Goal: Task Accomplishment & Management: Manage account settings

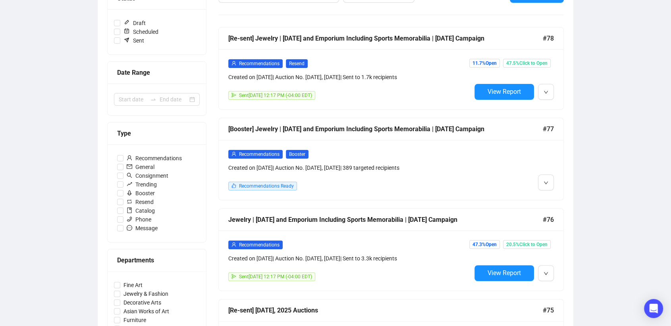
scroll to position [132, 0]
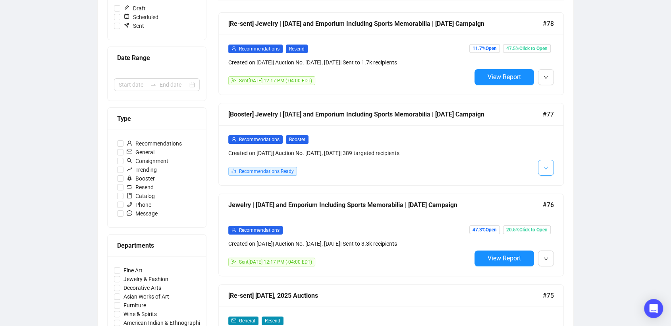
click at [547, 169] on icon "down" at bounding box center [546, 167] width 4 height 3
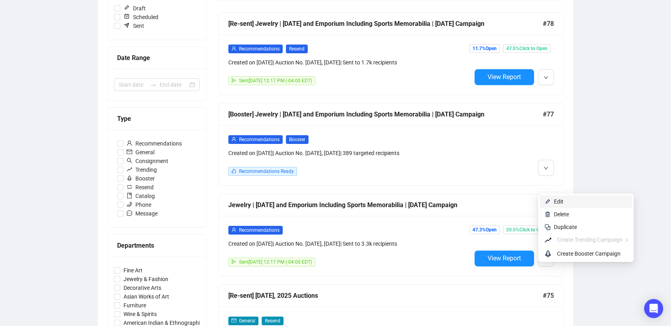
click at [554, 202] on span "Edit" at bounding box center [559, 201] width 10 height 6
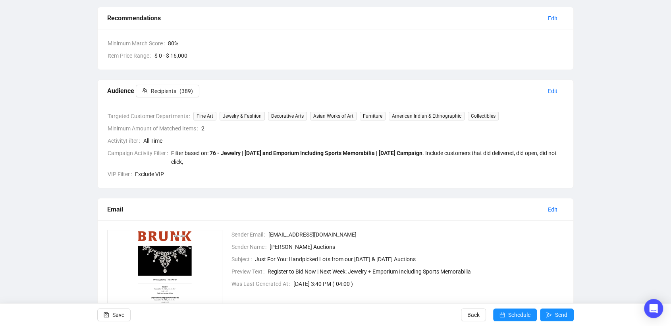
scroll to position [132, 0]
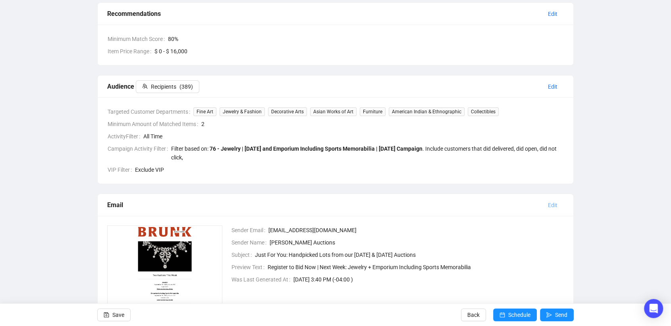
click at [556, 205] on span "Edit" at bounding box center [553, 205] width 10 height 9
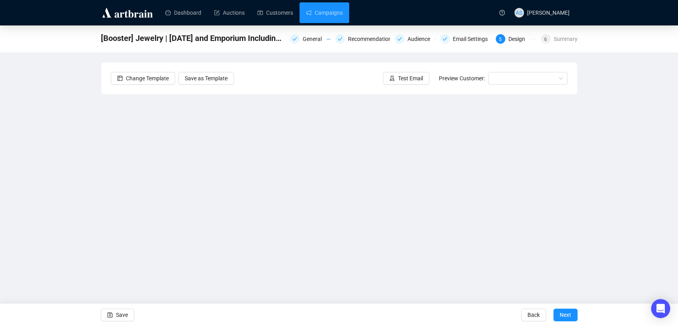
click at [660, 214] on div "[Booster] Jewelry | [DATE] and Emporium Including Sports Memorabilia | [DATE] C…" at bounding box center [339, 160] width 678 height 271
click at [115, 318] on button "Save" at bounding box center [117, 314] width 33 height 13
click at [113, 313] on button "Save" at bounding box center [117, 314] width 33 height 13
click at [406, 74] on span "Test Email" at bounding box center [410, 78] width 25 height 9
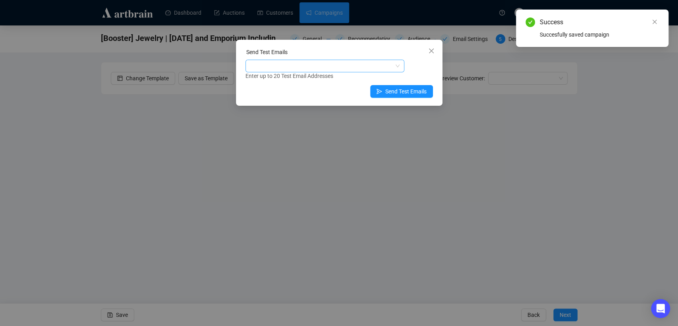
click at [313, 64] on div at bounding box center [320, 65] width 147 height 11
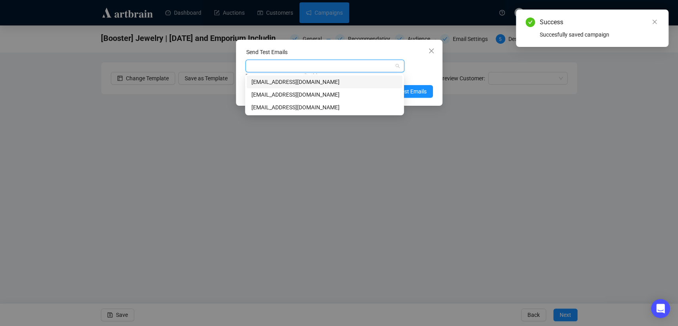
click at [296, 91] on div "[EMAIL_ADDRESS][DOMAIN_NAME]" at bounding box center [324, 94] width 146 height 9
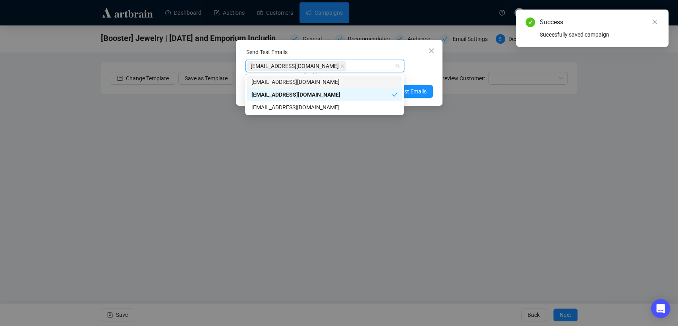
click at [422, 83] on div "Send Test Emails [EMAIL_ADDRESS][DOMAIN_NAME] Enter up to 20 Test Email Address…" at bounding box center [339, 73] width 207 height 66
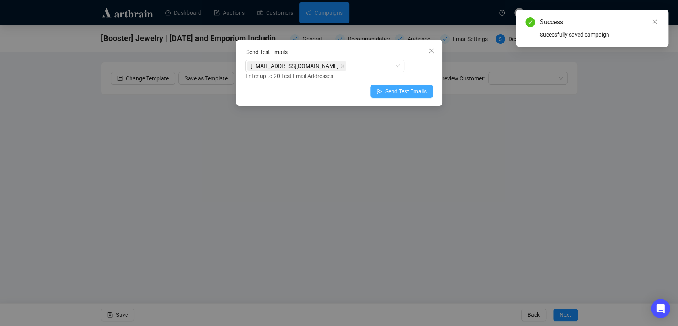
click at [419, 96] on button "Send Test Emails" at bounding box center [401, 91] width 63 height 13
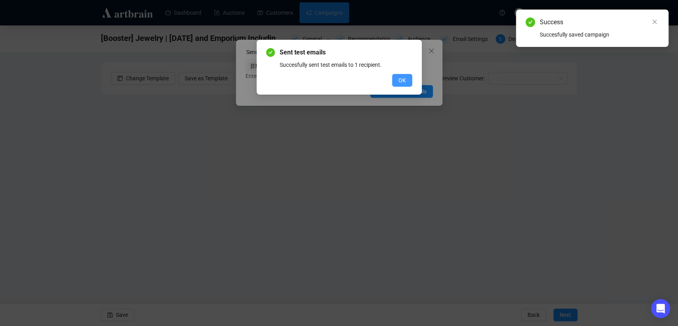
click at [406, 78] on button "OK" at bounding box center [402, 80] width 20 height 13
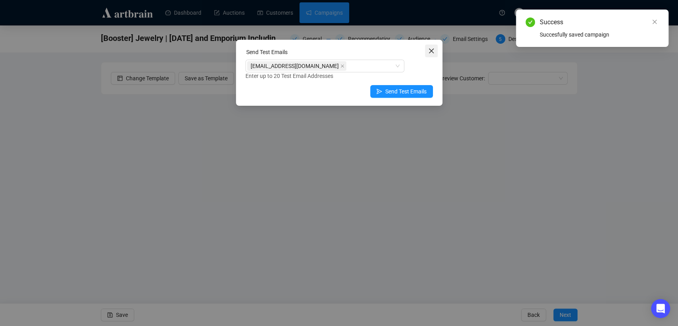
click at [430, 54] on icon "close" at bounding box center [431, 51] width 6 height 6
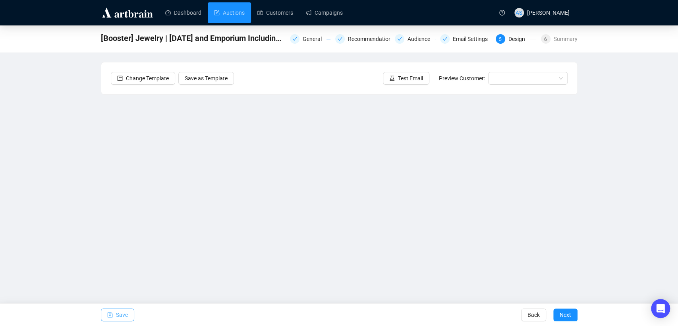
click at [121, 318] on span "Save" at bounding box center [122, 314] width 12 height 22
click at [570, 313] on span "Next" at bounding box center [566, 314] width 12 height 22
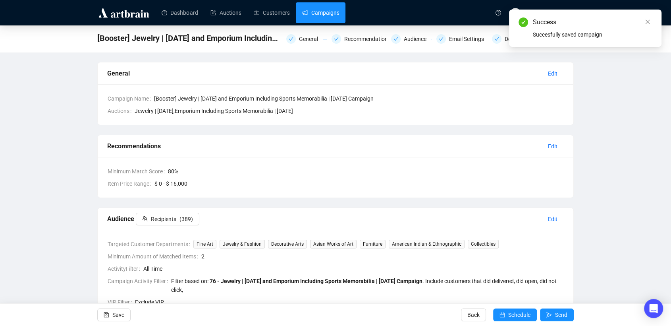
drag, startPoint x: 315, startPoint y: 20, endPoint x: 324, endPoint y: 22, distance: 8.5
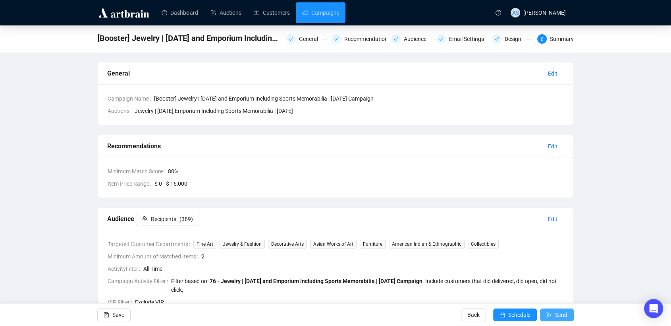
click at [556, 312] on span "Send" at bounding box center [561, 314] width 12 height 22
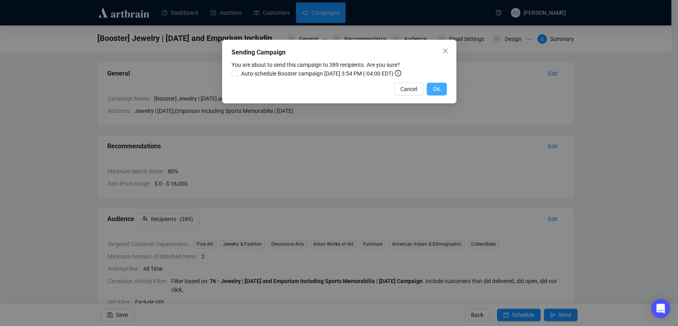
click at [432, 90] on button "OK" at bounding box center [437, 89] width 20 height 13
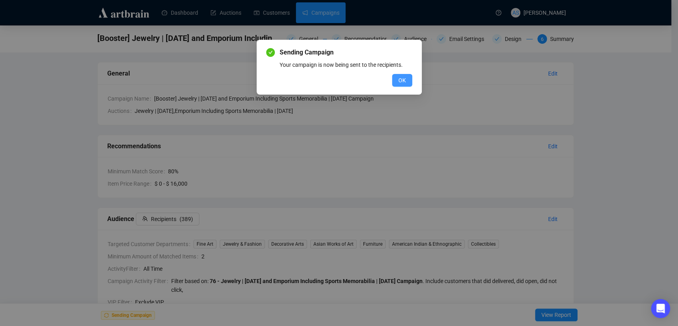
click at [402, 81] on span "OK" at bounding box center [402, 80] width 8 height 9
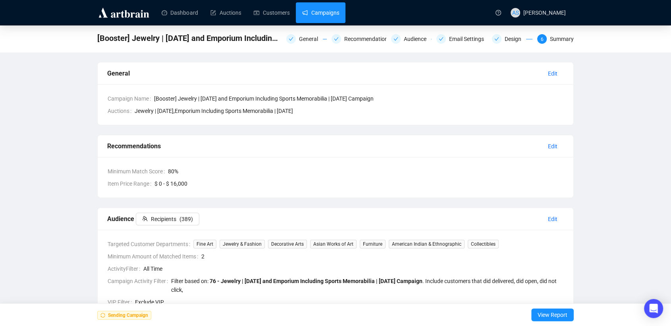
click at [302, 12] on link "Campaigns" at bounding box center [320, 12] width 37 height 21
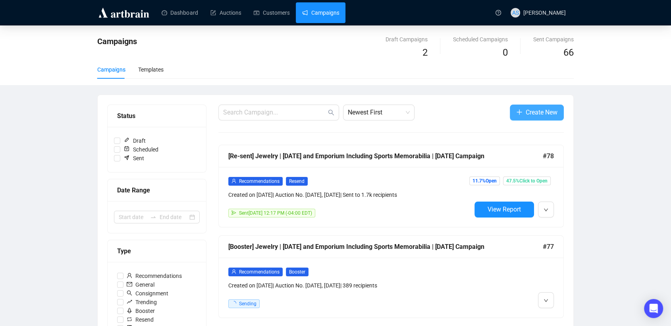
click at [545, 116] on span "Create New" at bounding box center [542, 112] width 32 height 10
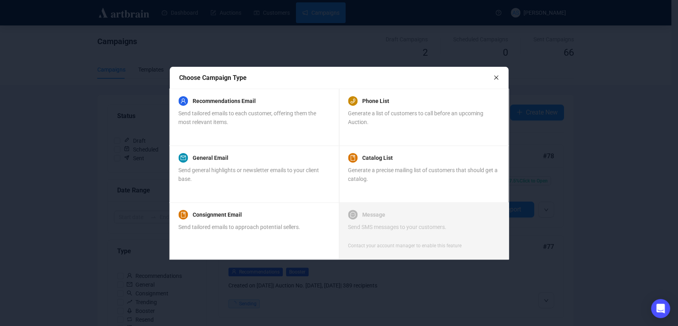
drag, startPoint x: 494, startPoint y: 77, endPoint x: 497, endPoint y: 84, distance: 6.9
click at [494, 77] on icon "close" at bounding box center [496, 78] width 6 height 6
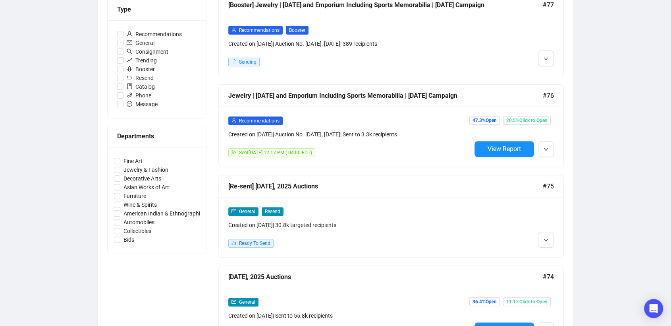
scroll to position [265, 0]
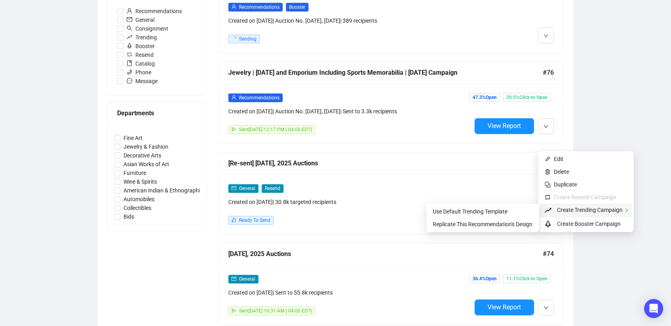
click at [560, 211] on span "Create Trending Campaign" at bounding box center [590, 210] width 66 height 6
click at [514, 222] on span "Replicate This Recommendation's Design" at bounding box center [483, 224] width 100 height 6
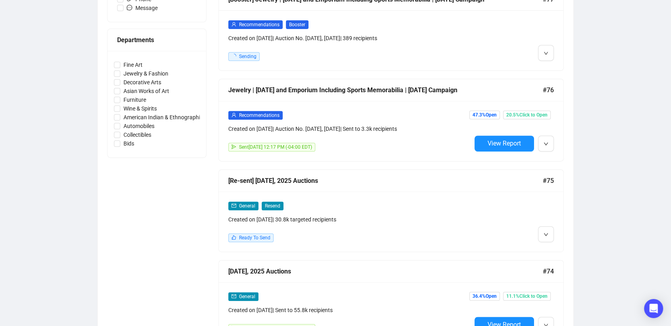
scroll to position [397, 0]
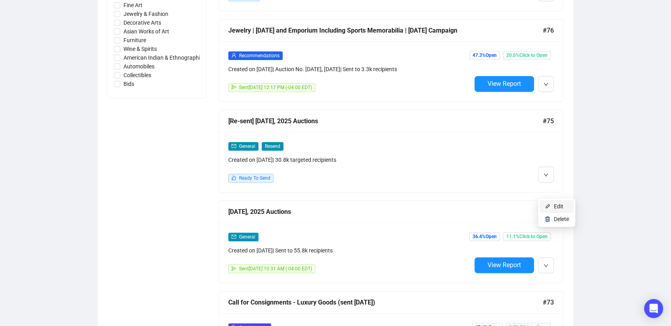
click at [547, 207] on img at bounding box center [548, 206] width 6 height 6
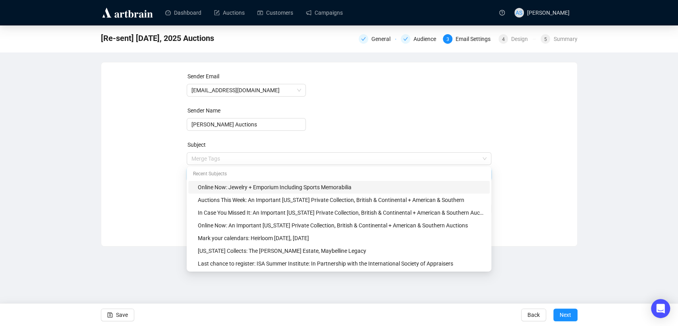
drag, startPoint x: 220, startPoint y: 156, endPoint x: 158, endPoint y: 154, distance: 62.8
click at [158, 154] on div "Sender Email [EMAIL_ADDRESS][DOMAIN_NAME] Sender Name [PERSON_NAME] Auctions Su…" at bounding box center [339, 148] width 457 height 153
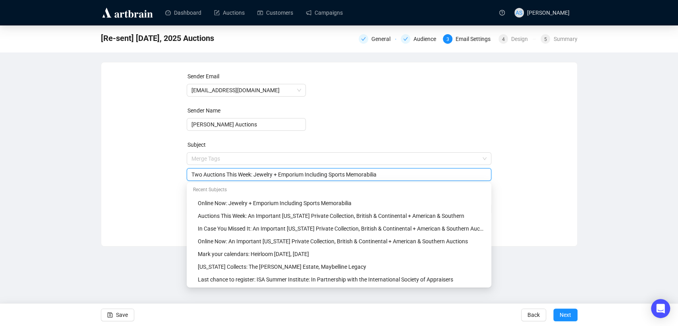
type input "Two Auctions This Week: Jewelry + Emporium Including Sports Memorabilia"
click at [145, 167] on div "Sender Email [EMAIL_ADDRESS][DOMAIN_NAME] Sender Name [PERSON_NAME] Auctions Su…" at bounding box center [339, 148] width 457 height 153
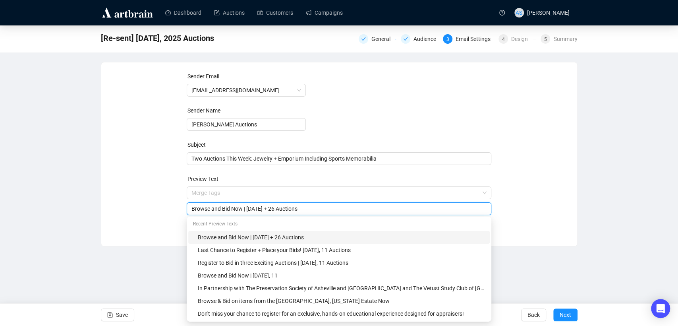
drag, startPoint x: 344, startPoint y: 206, endPoint x: 300, endPoint y: 205, distance: 43.7
click at [300, 205] on input "Browse and Bid Now | [DATE] + 26 Auctions" at bounding box center [338, 208] width 295 height 9
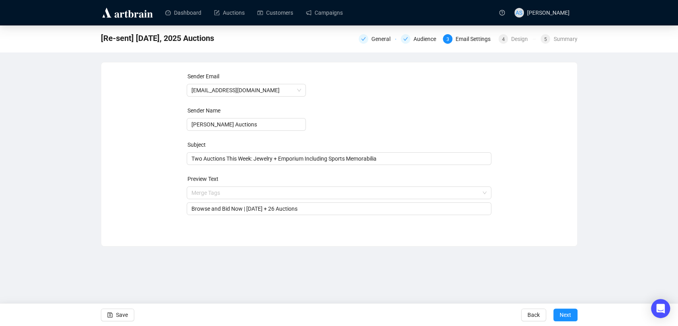
click at [566, 264] on div "Dashboard Auctions Customers Campaigns AS [PERSON_NAME] [Re-sent] [DATE], 2025 …" at bounding box center [339, 163] width 678 height 326
click at [565, 313] on span "Next" at bounding box center [566, 314] width 12 height 22
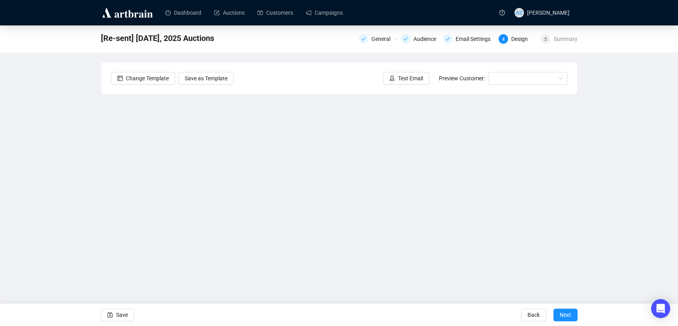
click at [70, 145] on div "[Re-sent] [DATE], 2025 Auctions General Audience Email Settings 4 Design 5 Summ…" at bounding box center [339, 160] width 678 height 271
click at [124, 315] on span "Save" at bounding box center [122, 314] width 12 height 22
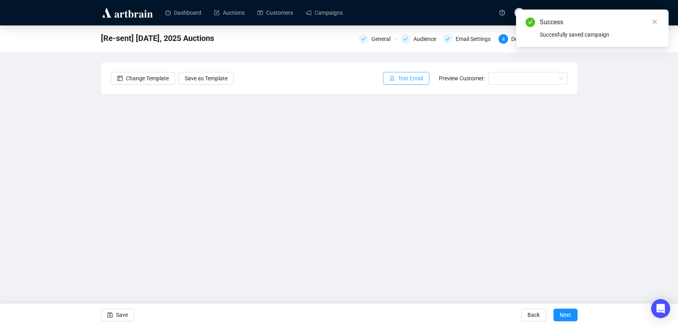
click at [409, 75] on span "Test Email" at bounding box center [410, 78] width 25 height 9
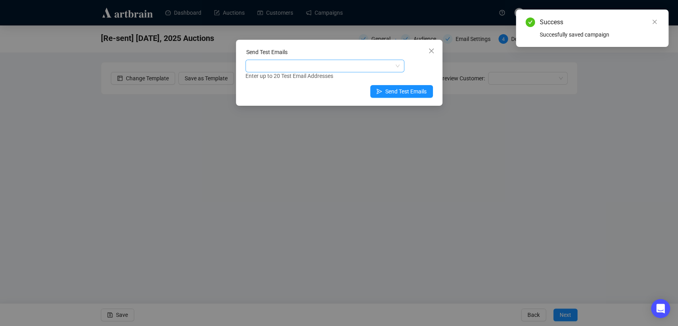
click at [324, 65] on div at bounding box center [320, 65] width 147 height 11
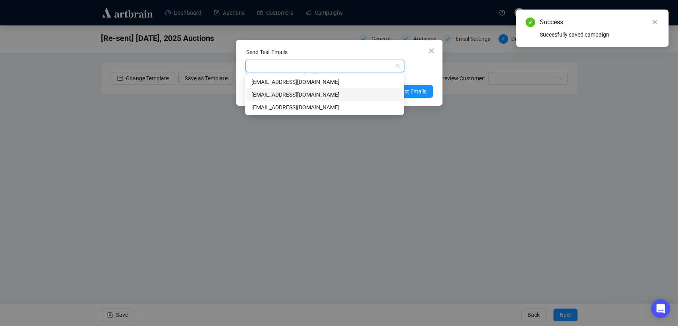
drag, startPoint x: 324, startPoint y: 95, endPoint x: 340, endPoint y: 96, distance: 15.6
click at [324, 95] on div "[EMAIL_ADDRESS][DOMAIN_NAME]" at bounding box center [324, 94] width 146 height 9
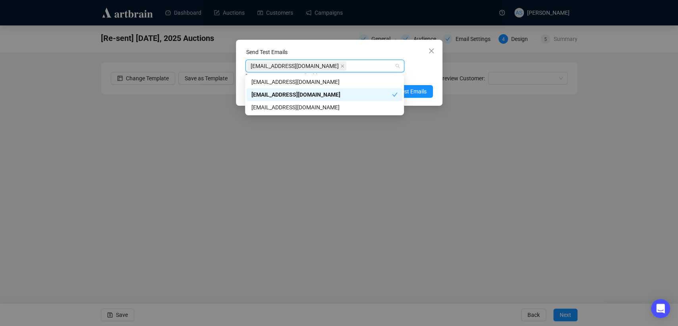
click at [428, 75] on div "Enter up to 20 Test Email Addresses" at bounding box center [338, 75] width 187 height 9
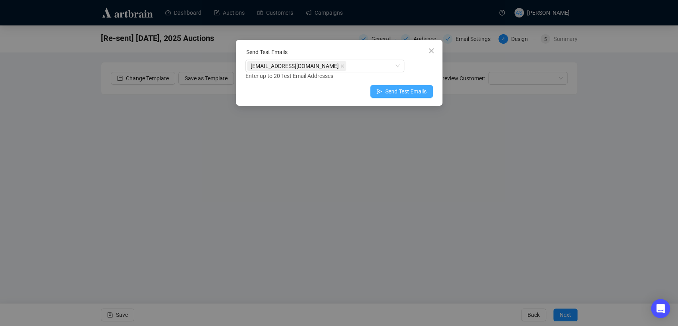
click at [418, 95] on span "Send Test Emails" at bounding box center [405, 91] width 41 height 9
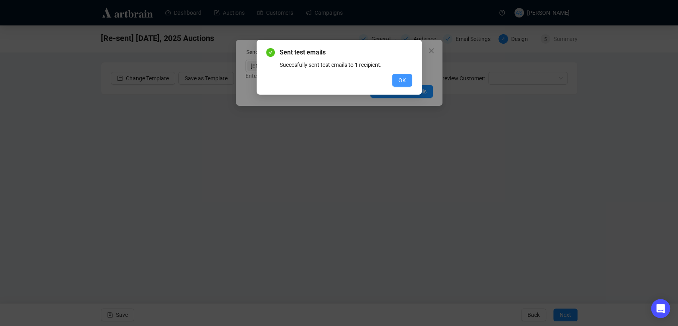
click at [405, 79] on span "OK" at bounding box center [402, 80] width 8 height 9
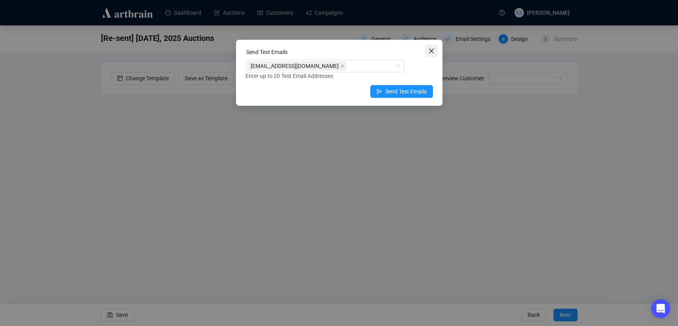
click at [432, 51] on icon "close" at bounding box center [431, 51] width 6 height 6
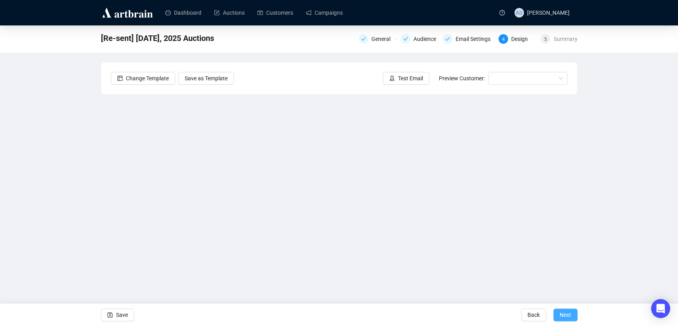
click at [570, 318] on span "Next" at bounding box center [566, 314] width 12 height 22
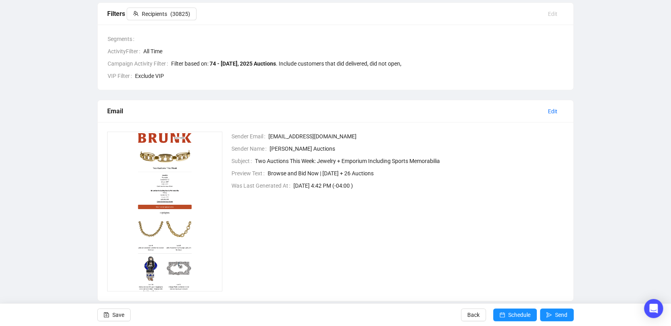
scroll to position [135, 0]
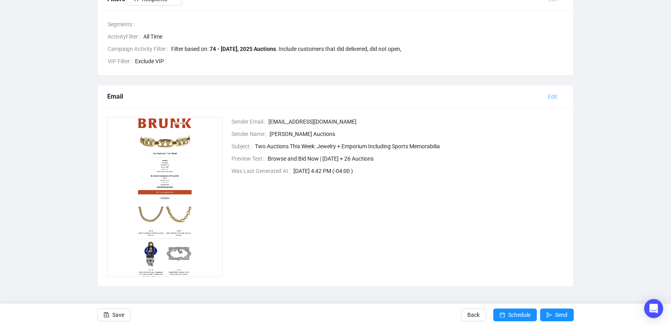
click at [554, 96] on span "Edit" at bounding box center [553, 96] width 10 height 9
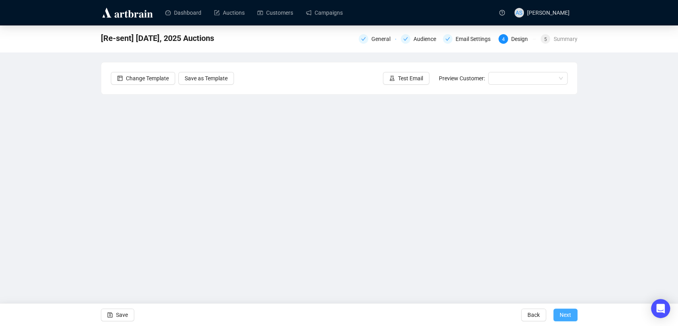
click at [562, 312] on span "Next" at bounding box center [566, 314] width 12 height 22
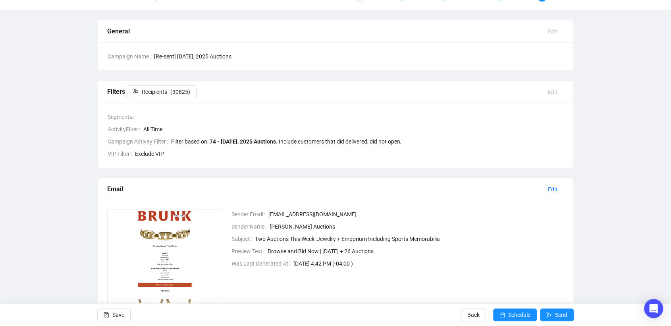
scroll to position [88, 0]
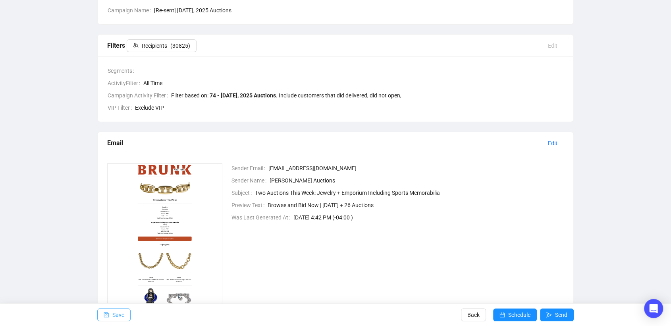
click at [114, 315] on span "Save" at bounding box center [118, 314] width 12 height 22
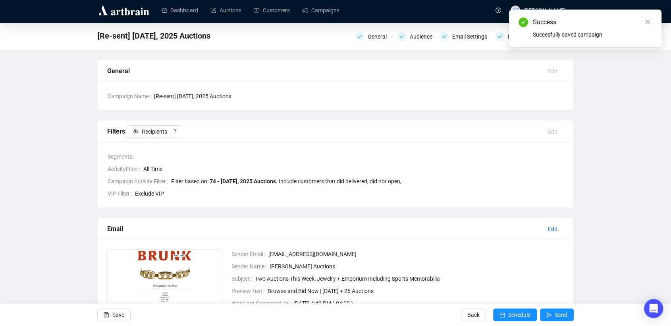
scroll to position [0, 0]
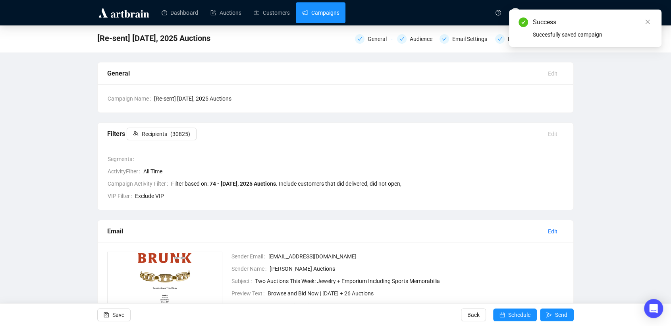
click at [323, 16] on link "Campaigns" at bounding box center [320, 12] width 37 height 21
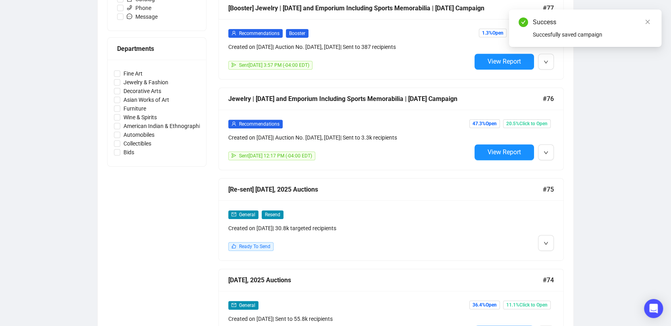
scroll to position [353, 0]
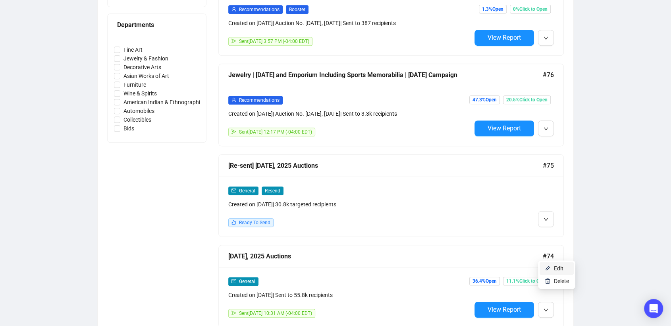
click at [547, 271] on li "Edit" at bounding box center [557, 268] width 34 height 13
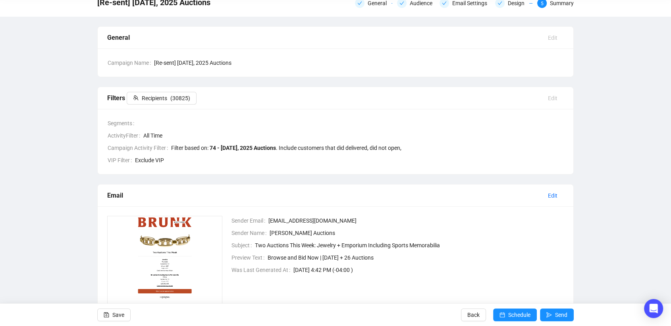
scroll to position [44, 0]
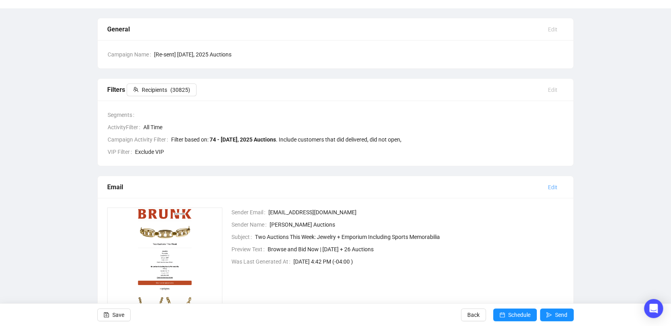
click at [556, 185] on span "Edit" at bounding box center [553, 187] width 10 height 9
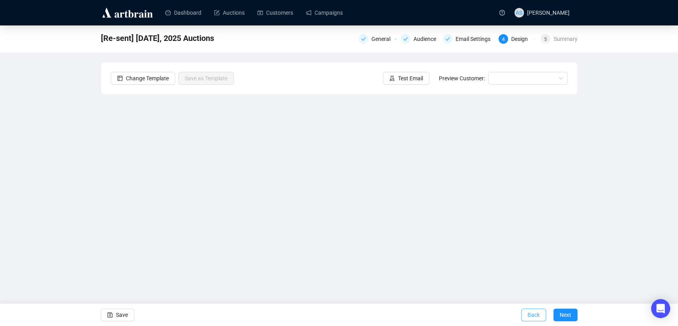
click at [532, 312] on span "Back" at bounding box center [533, 314] width 12 height 22
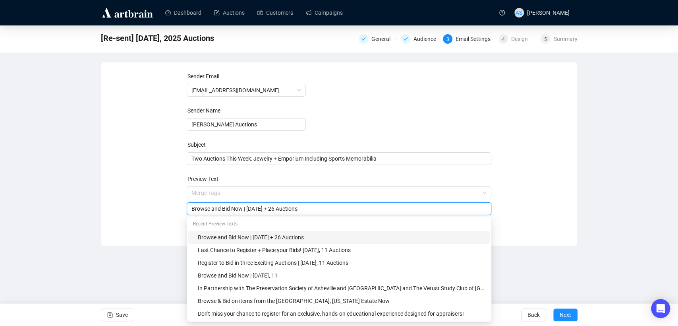
drag, startPoint x: 243, startPoint y: 192, endPoint x: 153, endPoint y: 192, distance: 90.2
click at [153, 192] on div "Sender Email [EMAIL_ADDRESS][DOMAIN_NAME] Sender Name [PERSON_NAME] Auctions Su…" at bounding box center [339, 148] width 457 height 153
type input "Last Chance to Bid | [DATE] + 26 Auctions"
click at [563, 201] on div "Sender Email [EMAIL_ADDRESS][DOMAIN_NAME] Sender Name [PERSON_NAME] Auctions Su…" at bounding box center [339, 148] width 457 height 153
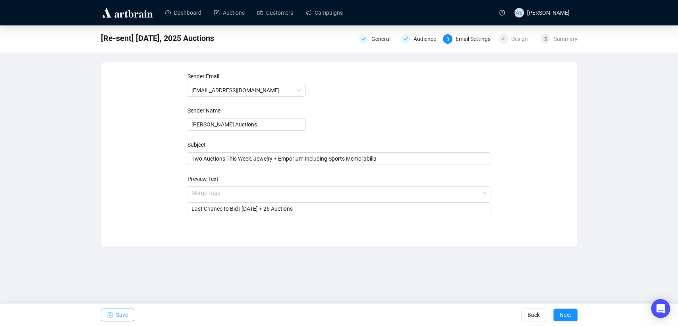
click at [108, 313] on icon "save" at bounding box center [110, 315] width 6 height 6
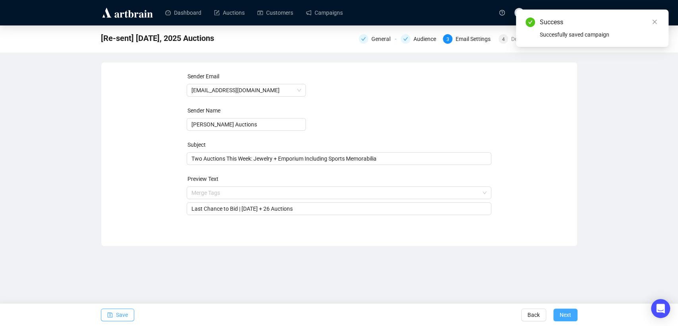
click at [569, 315] on span "Next" at bounding box center [566, 314] width 12 height 22
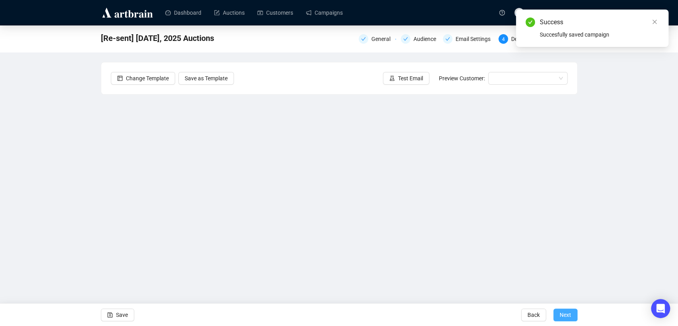
click at [566, 316] on span "Next" at bounding box center [566, 314] width 12 height 22
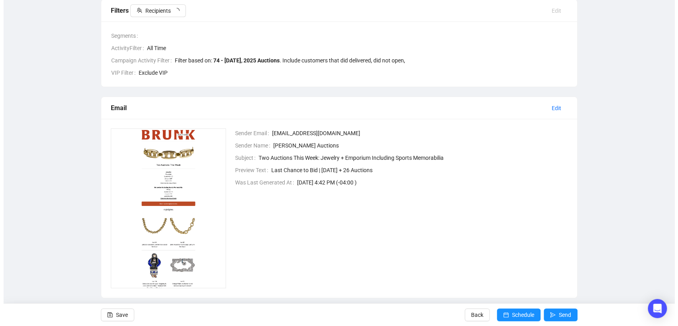
scroll to position [132, 0]
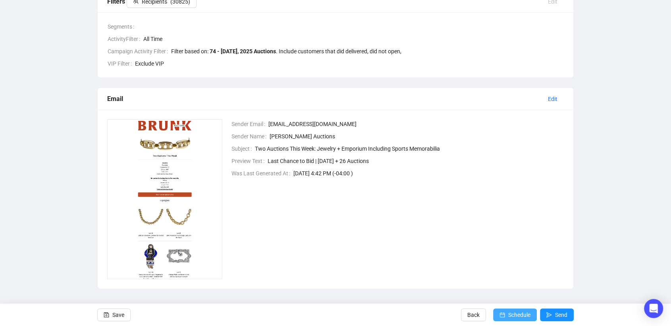
click at [516, 314] on span "Schedule" at bounding box center [519, 314] width 22 height 22
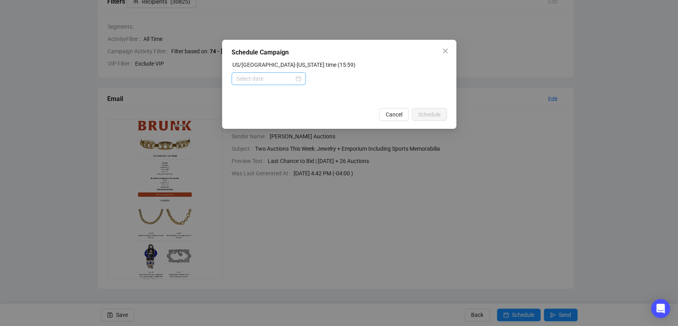
click at [299, 82] on div at bounding box center [268, 78] width 65 height 9
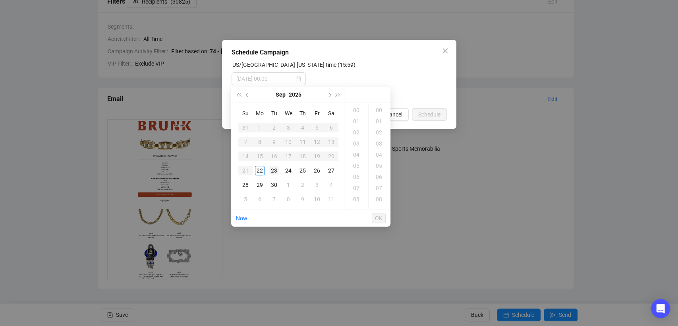
click at [271, 172] on div "23" at bounding box center [274, 171] width 10 height 10
click at [360, 201] on div "08" at bounding box center [357, 198] width 19 height 11
type input "[DATE] 08:00"
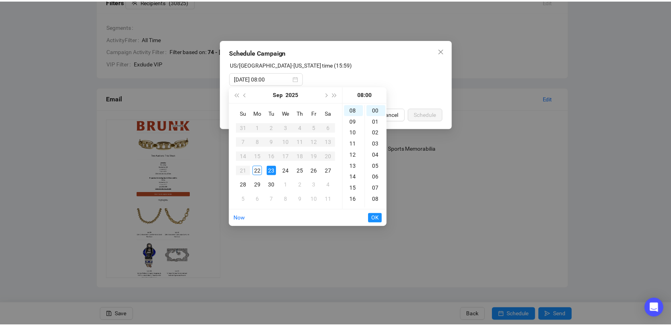
scroll to position [89, 0]
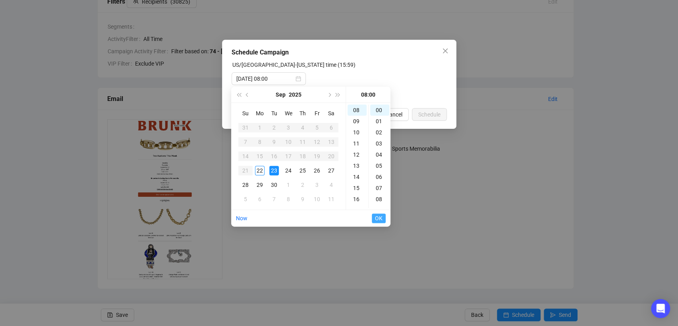
click at [377, 221] on span "OK" at bounding box center [379, 218] width 8 height 15
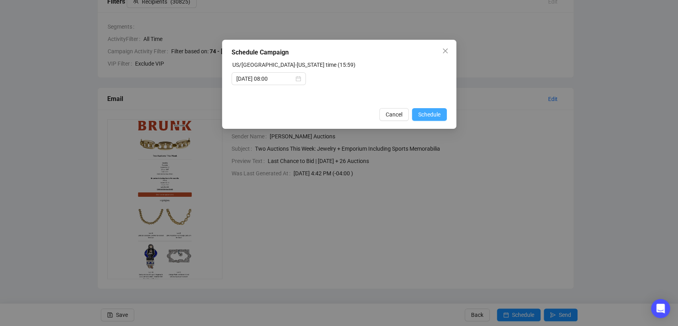
click at [428, 114] on span "Schedule" at bounding box center [429, 114] width 22 height 9
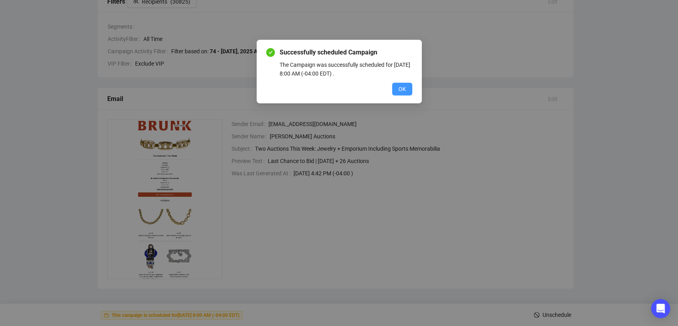
click at [400, 87] on span "OK" at bounding box center [402, 89] width 8 height 9
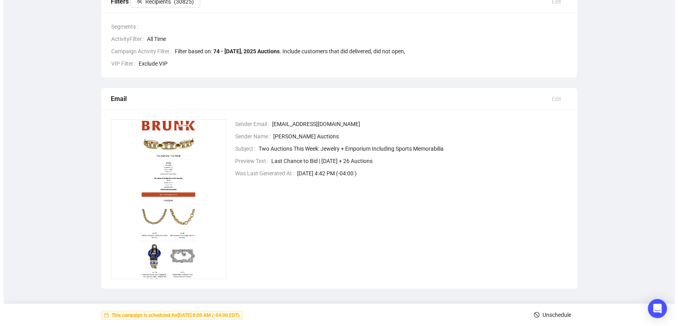
scroll to position [0, 0]
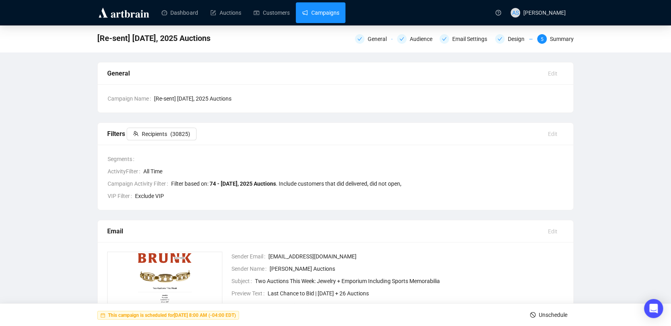
click at [319, 9] on link "Campaigns" at bounding box center [320, 12] width 37 height 21
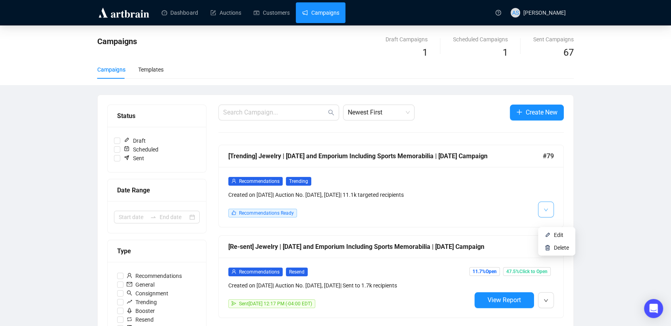
click at [549, 217] on button "button" at bounding box center [546, 209] width 16 height 16
click at [554, 238] on span "Edit" at bounding box center [559, 235] width 10 height 6
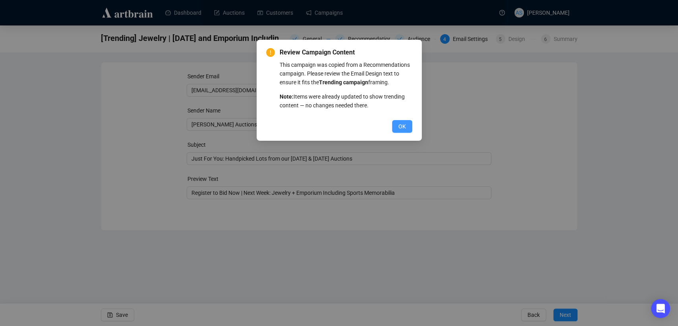
click at [398, 125] on span "OK" at bounding box center [402, 126] width 8 height 9
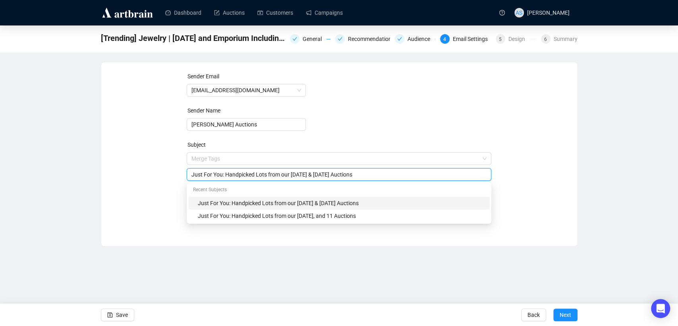
drag, startPoint x: 251, startPoint y: 157, endPoint x: 178, endPoint y: 164, distance: 74.2
click at [178, 164] on div "Sender Email [EMAIL_ADDRESS][DOMAIN_NAME] Sender Name [PERSON_NAME] Auctions Su…" at bounding box center [339, 148] width 457 height 153
drag, startPoint x: 227, startPoint y: 177, endPoint x: 214, endPoint y: 176, distance: 13.5
click at [214, 176] on input "Highlights Lots from our [DATE] & [DATE] Auctions" at bounding box center [338, 174] width 295 height 9
drag, startPoint x: 328, startPoint y: 176, endPoint x: 240, endPoint y: 177, distance: 89.0
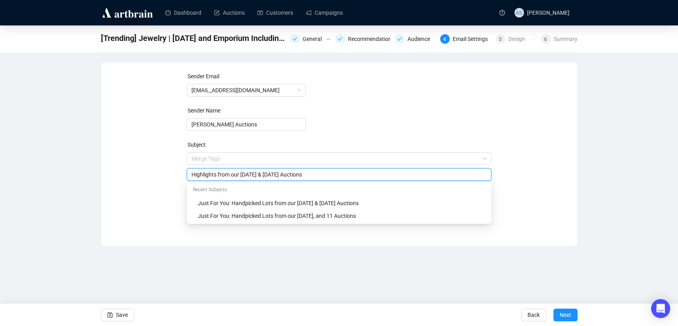
click at [240, 177] on input "Highlights from our [DATE] & [DATE] Auctions" at bounding box center [338, 174] width 295 height 9
type input "Highlights from this week's auctions"
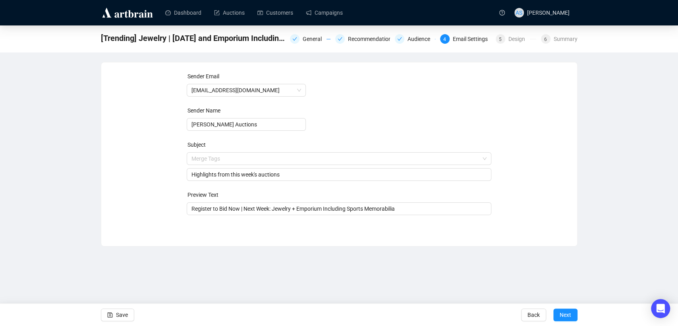
click at [156, 191] on div "Sender Email [EMAIL_ADDRESS][DOMAIN_NAME] Sender Name [PERSON_NAME] Auctions Su…" at bounding box center [339, 148] width 457 height 153
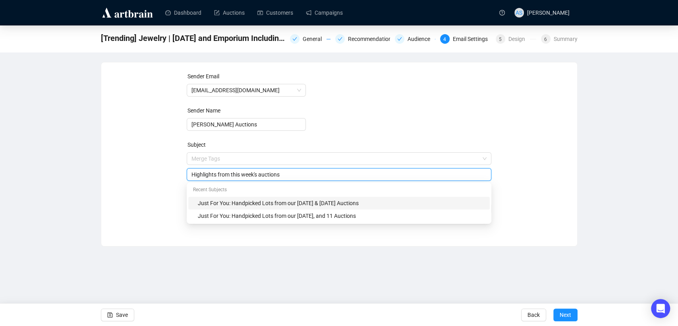
drag, startPoint x: 213, startPoint y: 176, endPoint x: 175, endPoint y: 180, distance: 38.3
click at [175, 180] on div "Sender Email [EMAIL_ADDRESS][DOMAIN_NAME] Sender Name [PERSON_NAME] Auctions Su…" at bounding box center [339, 148] width 457 height 153
paste input "Highlights from this week's auctions"
type input "Last Chance to Bid: Highlights from this week's auctions"
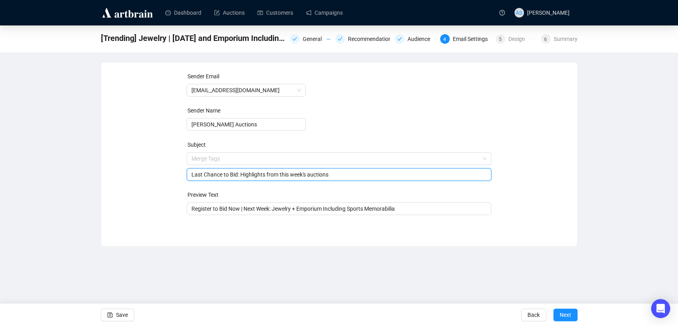
click at [155, 181] on div "Sender Email [EMAIL_ADDRESS][DOMAIN_NAME] Sender Name [PERSON_NAME] Auctions Su…" at bounding box center [339, 148] width 457 height 153
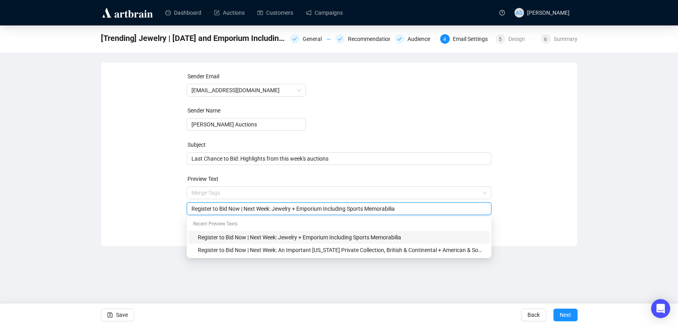
drag, startPoint x: 275, startPoint y: 209, endPoint x: 244, endPoint y: 209, distance: 31.0
click at [244, 209] on input "Register to Bid Now | Next Week: Jewelry + Emporium Including Sports Memorabilia" at bounding box center [338, 208] width 295 height 9
type input "Register to Bid Now | Jewelry + Emporium Including Sports Memorabilia"
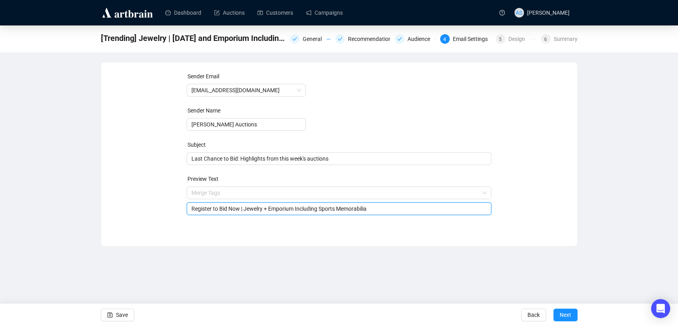
click at [559, 188] on div "Sender Email [EMAIL_ADDRESS][DOMAIN_NAME] Sender Name [PERSON_NAME] Auctions Su…" at bounding box center [339, 148] width 457 height 153
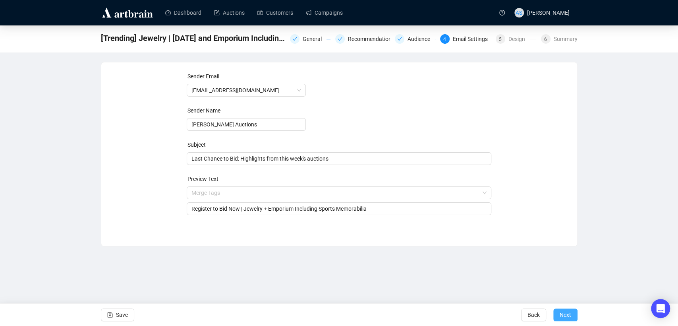
click at [566, 313] on span "Next" at bounding box center [566, 314] width 12 height 22
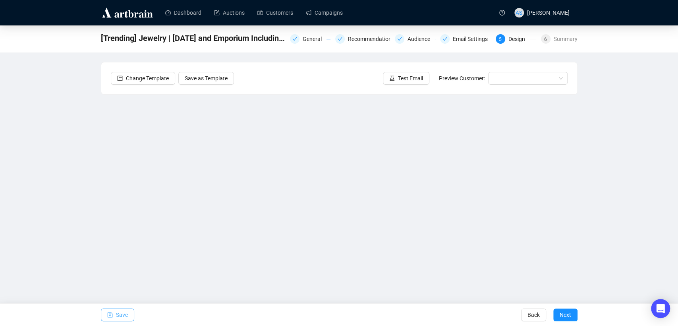
click at [116, 313] on span "Save" at bounding box center [122, 314] width 12 height 22
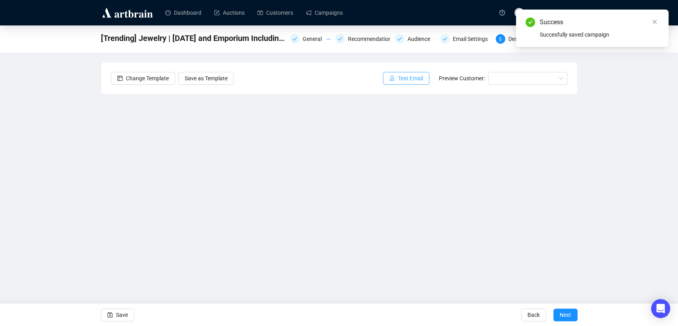
click at [419, 82] on span "Test Email" at bounding box center [410, 78] width 25 height 9
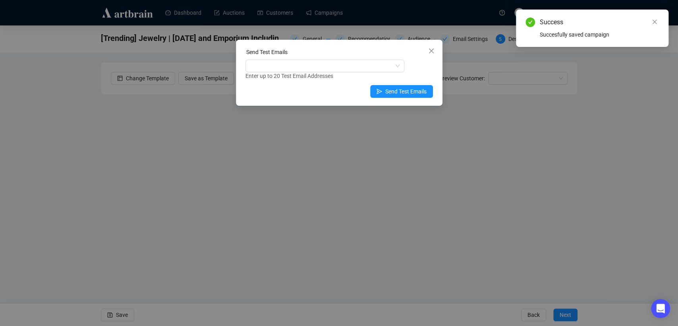
click at [340, 74] on div "Enter up to 20 Test Email Addresses" at bounding box center [338, 75] width 187 height 9
click at [341, 64] on div at bounding box center [320, 65] width 147 height 11
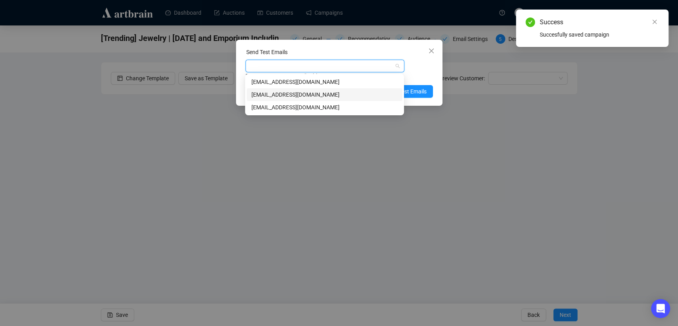
click at [320, 93] on div "[EMAIL_ADDRESS][DOMAIN_NAME]" at bounding box center [324, 94] width 146 height 9
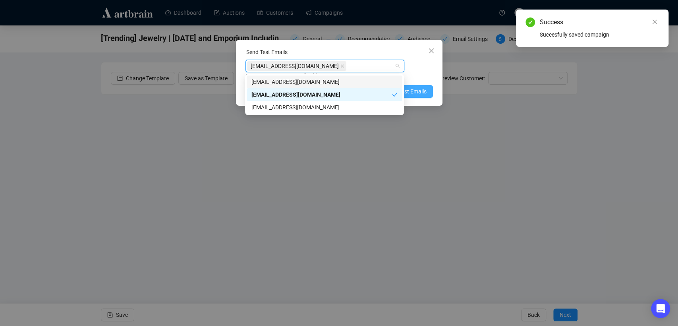
click at [426, 89] on span "Send Test Emails" at bounding box center [405, 91] width 41 height 9
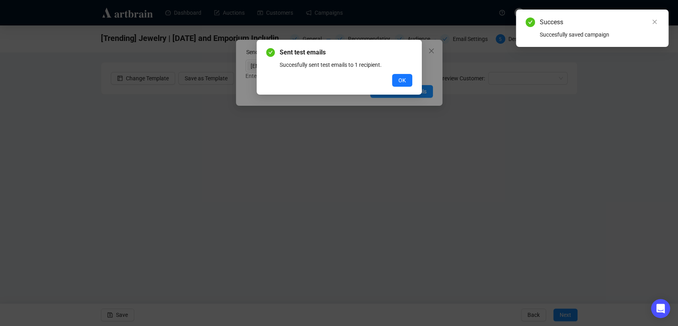
click at [412, 81] on div "Sent test emails Succesfully sent test emails to 1 recipient. OK" at bounding box center [339, 67] width 165 height 55
click at [408, 80] on button "OK" at bounding box center [402, 80] width 20 height 13
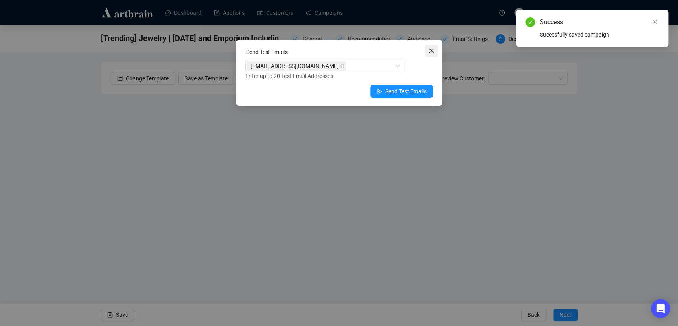
click at [431, 50] on icon "close" at bounding box center [431, 50] width 5 height 5
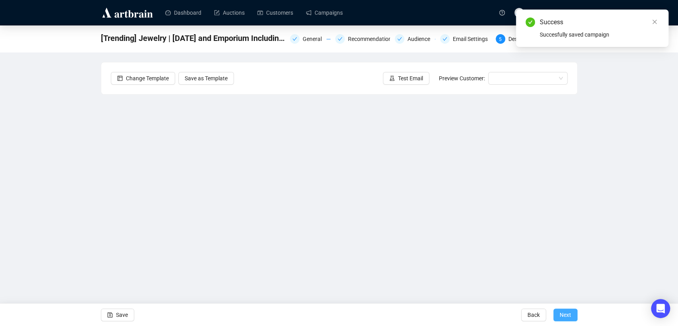
click at [562, 311] on span "Next" at bounding box center [566, 314] width 12 height 22
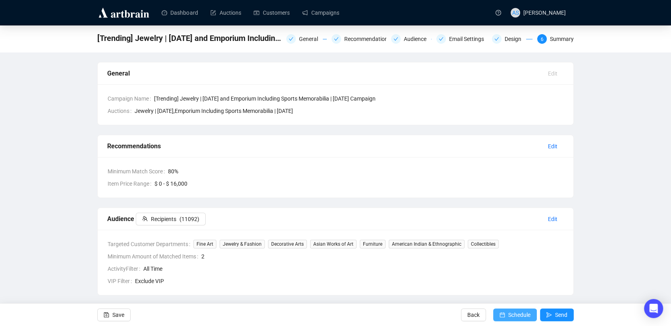
click at [512, 311] on span "Schedule" at bounding box center [519, 314] width 22 height 22
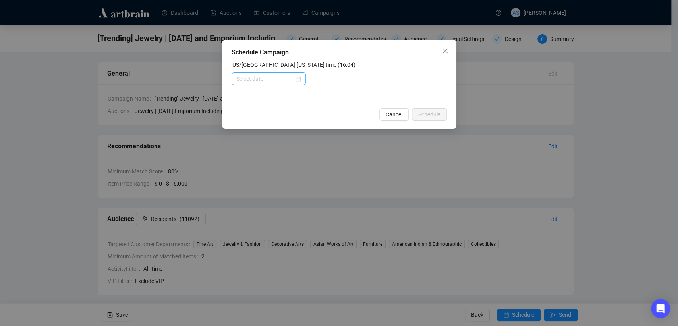
click at [298, 77] on div at bounding box center [268, 78] width 65 height 9
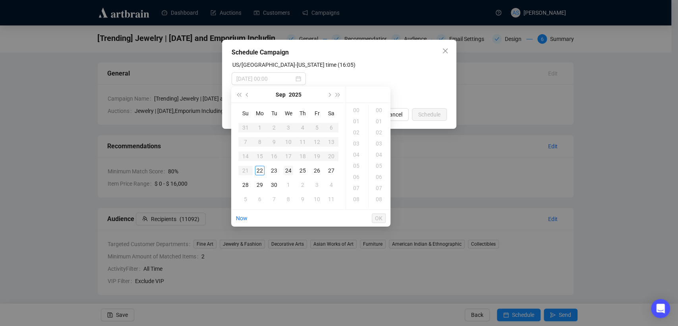
click at [290, 171] on div "24" at bounding box center [289, 171] width 10 height 10
click at [361, 111] on div "12" at bounding box center [357, 111] width 19 height 11
click at [375, 111] on div "00" at bounding box center [379, 109] width 19 height 11
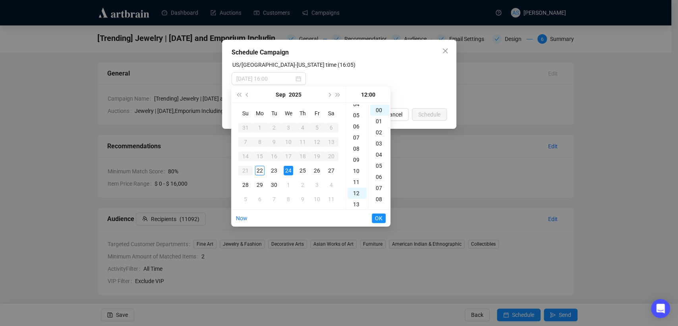
scroll to position [45, 0]
click at [357, 179] on div "10" at bounding box center [357, 176] width 19 height 11
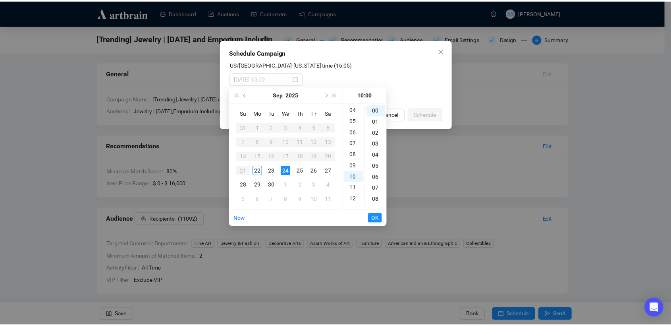
scroll to position [111, 0]
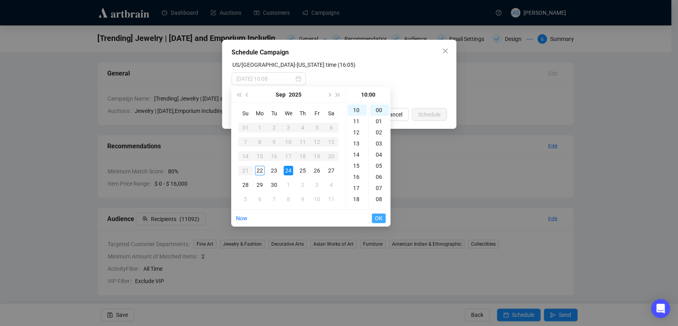
type input "[DATE] 10:00"
click at [381, 218] on span "OK" at bounding box center [379, 218] width 8 height 15
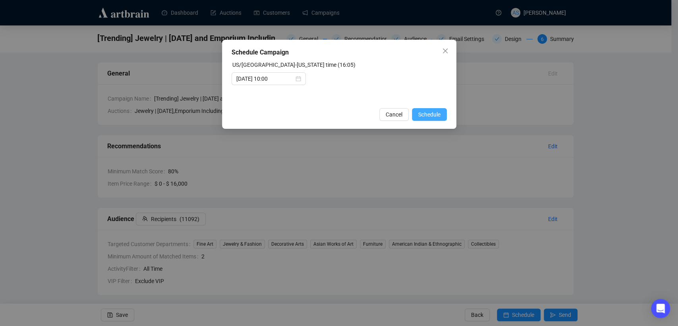
click at [441, 114] on button "Schedule" at bounding box center [429, 114] width 35 height 13
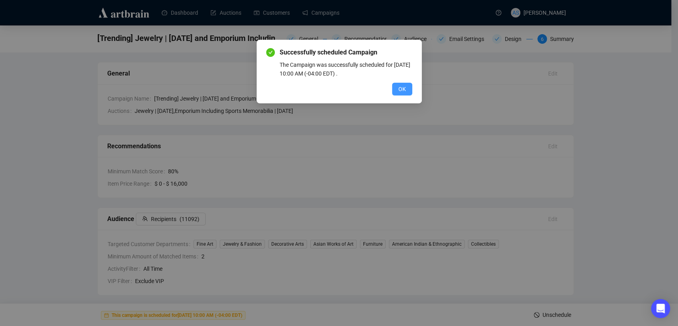
click at [406, 86] on button "OK" at bounding box center [402, 89] width 20 height 13
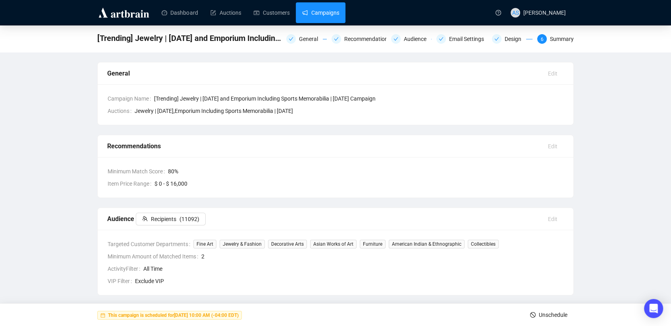
click at [313, 16] on link "Campaigns" at bounding box center [320, 12] width 37 height 21
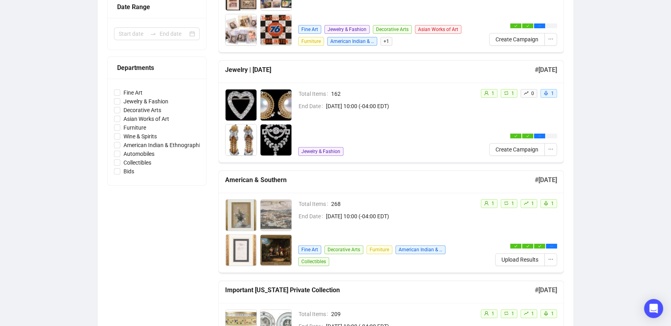
scroll to position [176, 0]
click at [550, 149] on icon "ellipsis" at bounding box center [551, 149] width 4 height 1
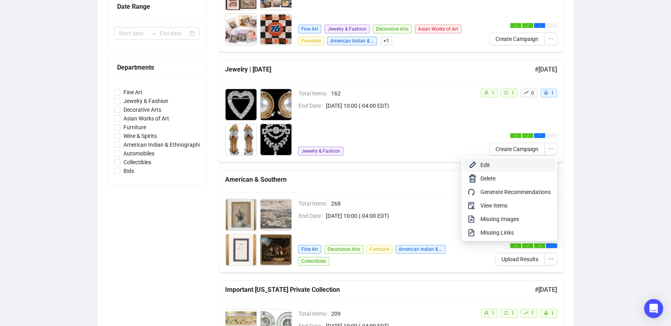
click at [517, 164] on span "Edit" at bounding box center [516, 164] width 70 height 9
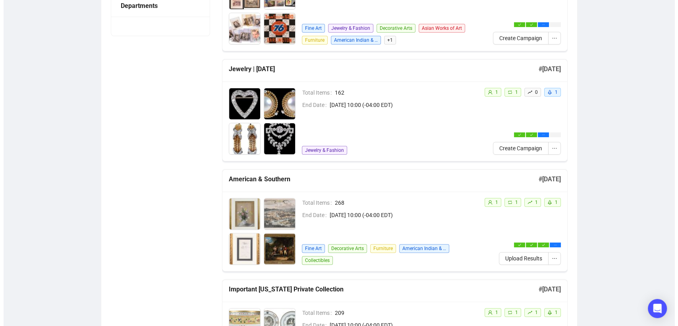
scroll to position [238, 0]
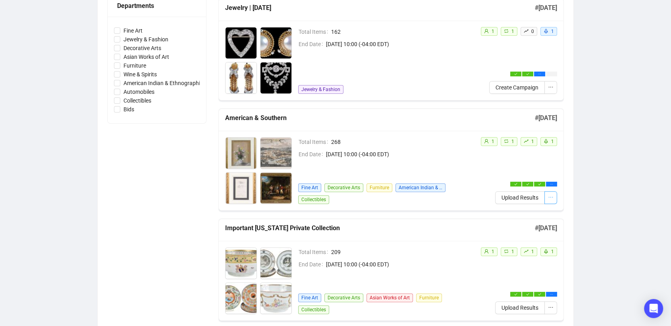
click at [553, 198] on icon "ellipsis" at bounding box center [551, 197] width 6 height 6
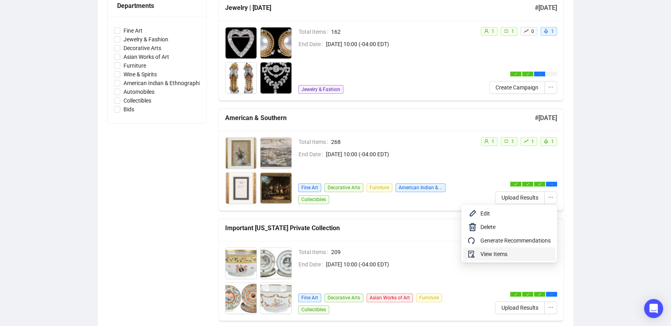
click at [512, 255] on span "View Items" at bounding box center [516, 253] width 70 height 9
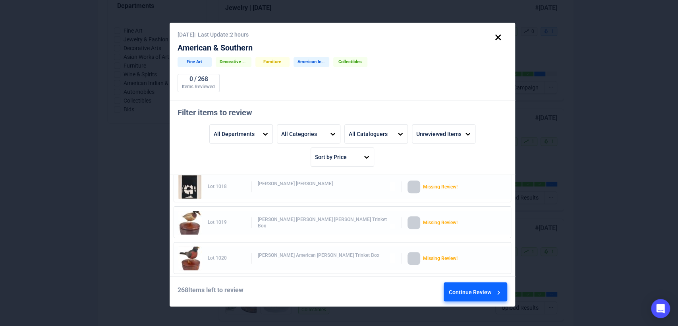
scroll to position [675, 0]
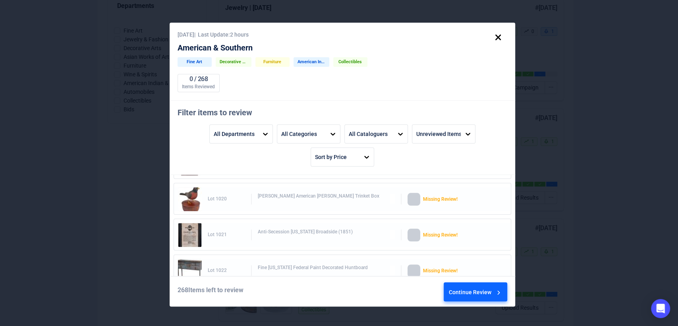
click at [504, 33] on icon at bounding box center [498, 38] width 14 height 14
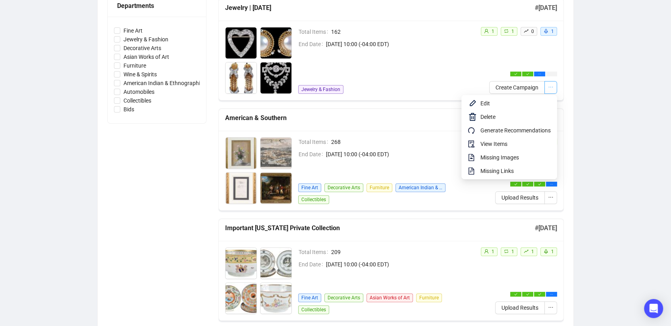
click at [552, 90] on span "button" at bounding box center [551, 87] width 6 height 9
click at [518, 147] on span "View Items" at bounding box center [516, 143] width 70 height 9
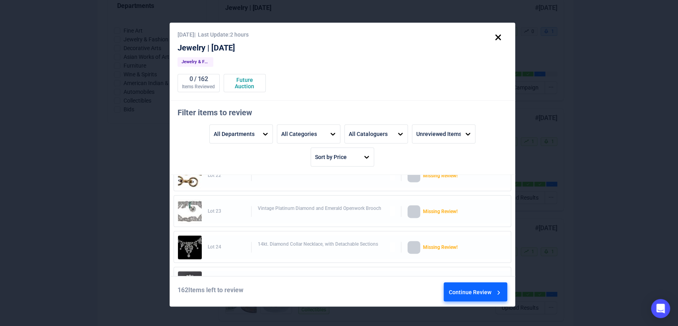
scroll to position [793, 0]
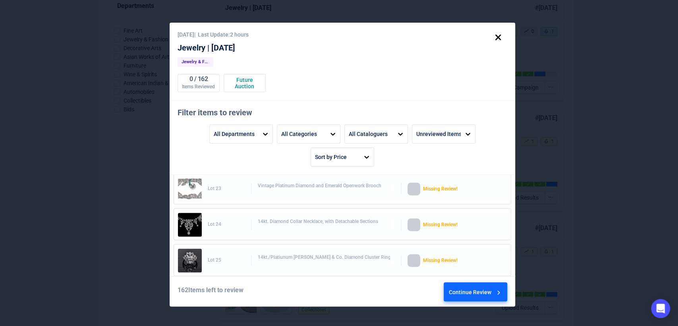
click at [289, 222] on div "14kt. Diamond Collar Necklace, with Detachable Sections" at bounding box center [326, 224] width 137 height 12
click at [429, 221] on div "Missing Review!" at bounding box center [455, 224] width 65 height 13
click at [267, 220] on div "14kt. Diamond Collar Necklace, with Detachable Sections" at bounding box center [326, 224] width 137 height 12
click at [190, 221] on img at bounding box center [190, 224] width 24 height 24
click at [270, 226] on div "14kt. Diamond Collar Necklace, with Detachable Sections" at bounding box center [326, 224] width 137 height 12
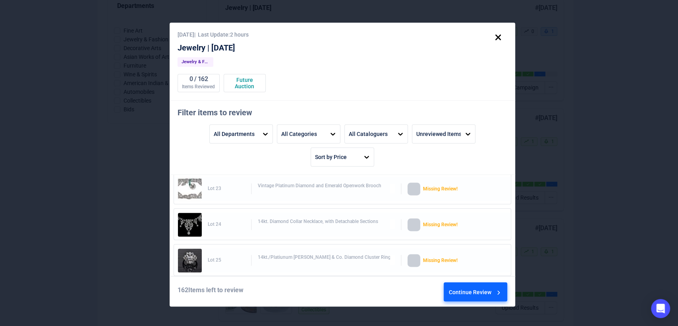
click at [455, 287] on div "Continue Review" at bounding box center [476, 292] width 54 height 21
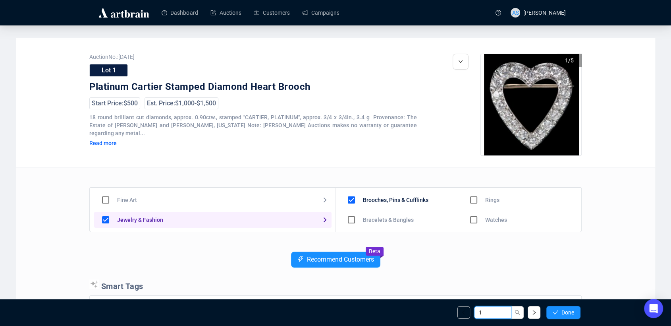
drag, startPoint x: 489, startPoint y: 316, endPoint x: 473, endPoint y: 316, distance: 15.9
click at [474, 316] on input "1" at bounding box center [492, 312] width 37 height 13
type input "24"
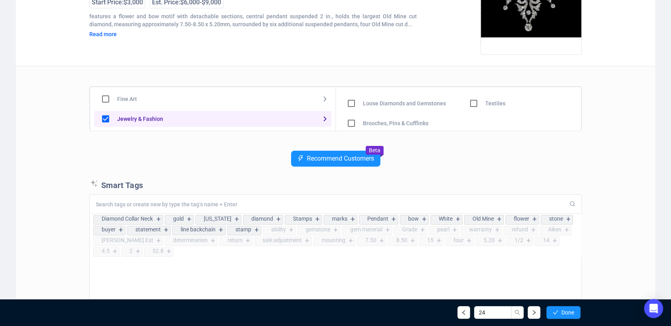
scroll to position [21, 0]
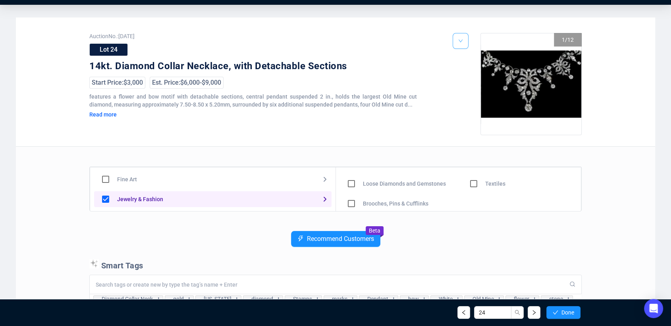
click at [459, 44] on span "button" at bounding box center [460, 40] width 5 height 7
click at [458, 42] on icon "down" at bounding box center [460, 41] width 5 height 5
click at [467, 60] on li "Delete" at bounding box center [471, 58] width 34 height 13
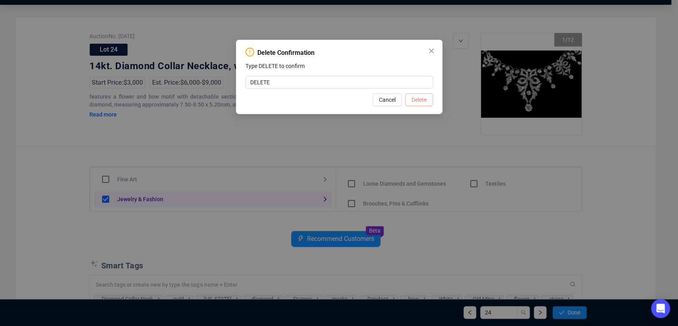
type input "DELETE"
click at [417, 97] on span "Delete" at bounding box center [418, 99] width 15 height 9
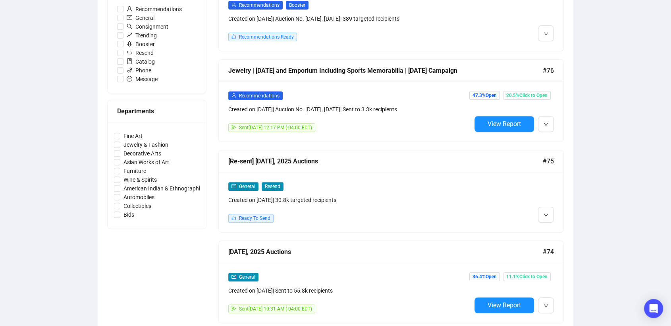
scroll to position [265, 0]
